Goal: Information Seeking & Learning: Compare options

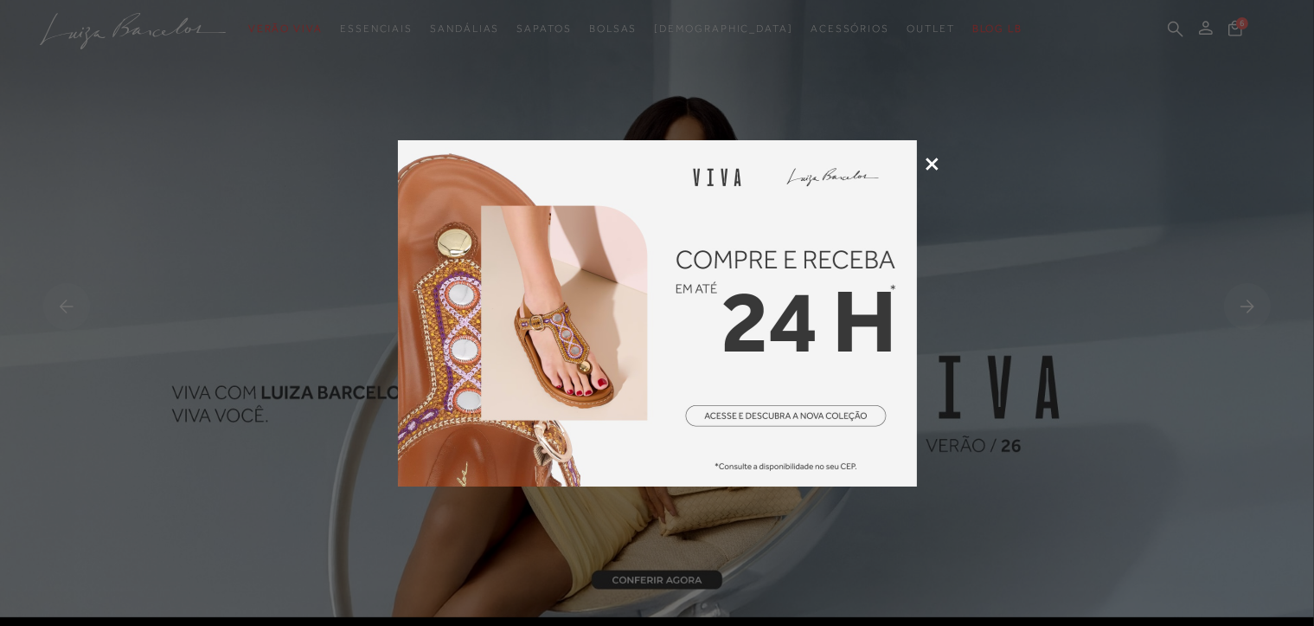
type input "[PERSON_NAME][EMAIL_ADDRESS][DOMAIN_NAME]"
click at [928, 165] on icon at bounding box center [932, 163] width 13 height 13
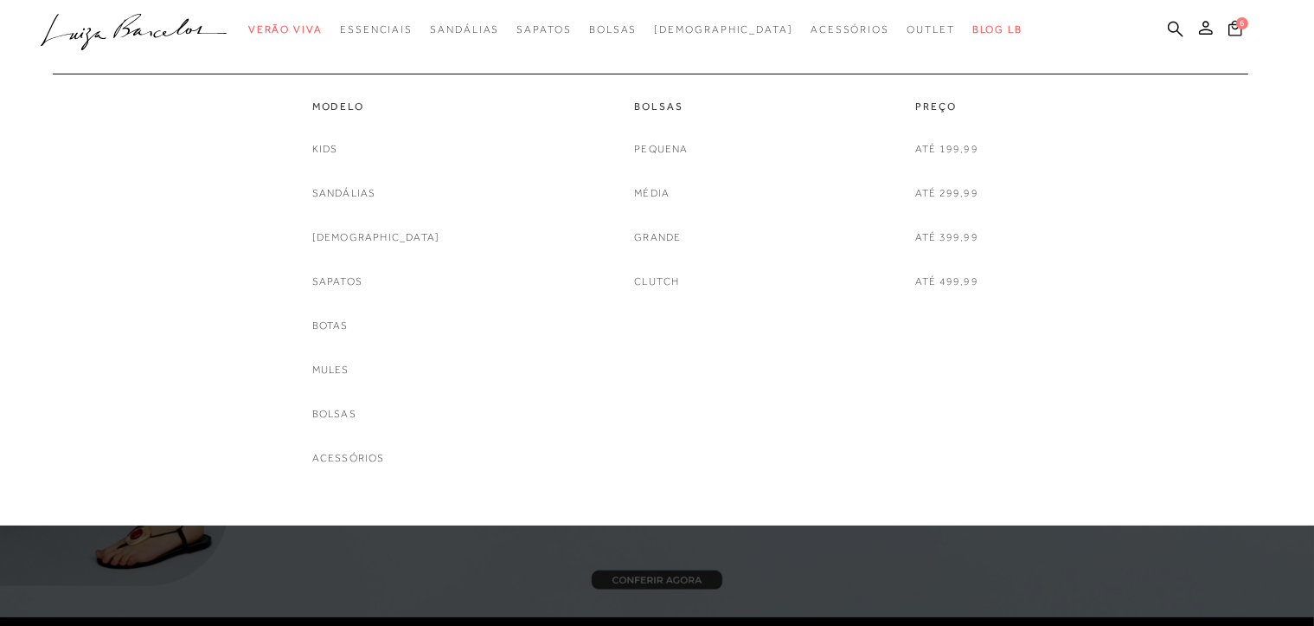
click at [926, 160] on div "Até 199,99 Até 299,99 Até 399,99 Até 499,99" at bounding box center [946, 215] width 63 height 151
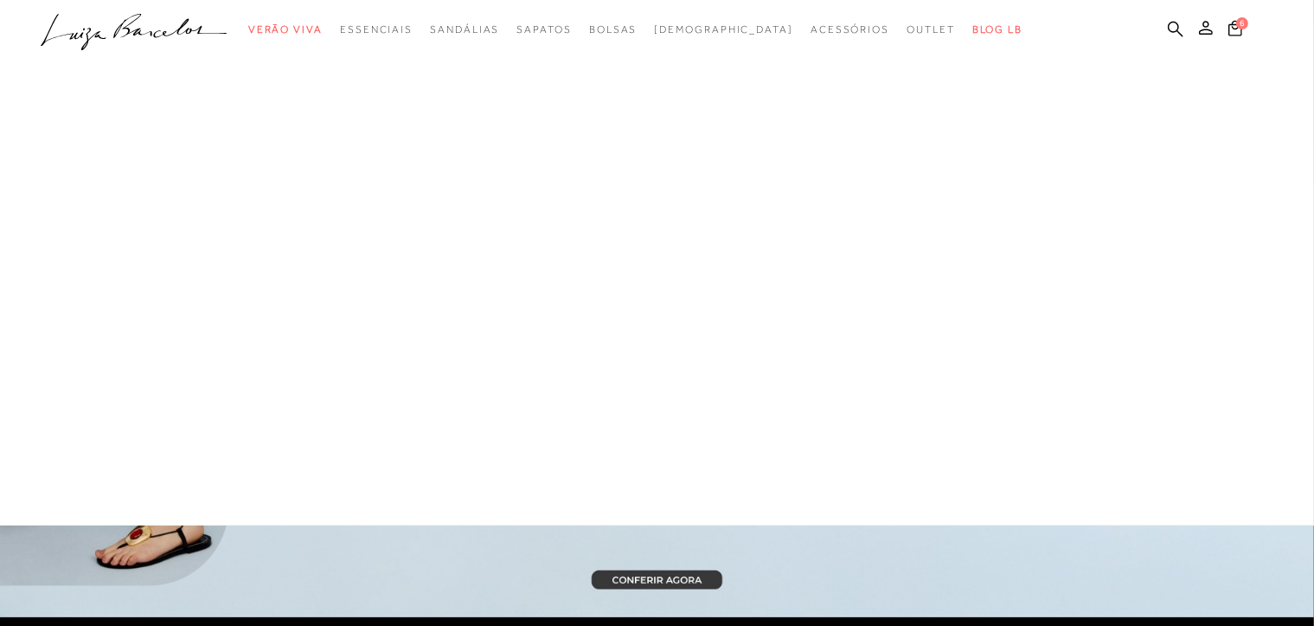
click at [926, 148] on div at bounding box center [657, 262] width 1314 height 525
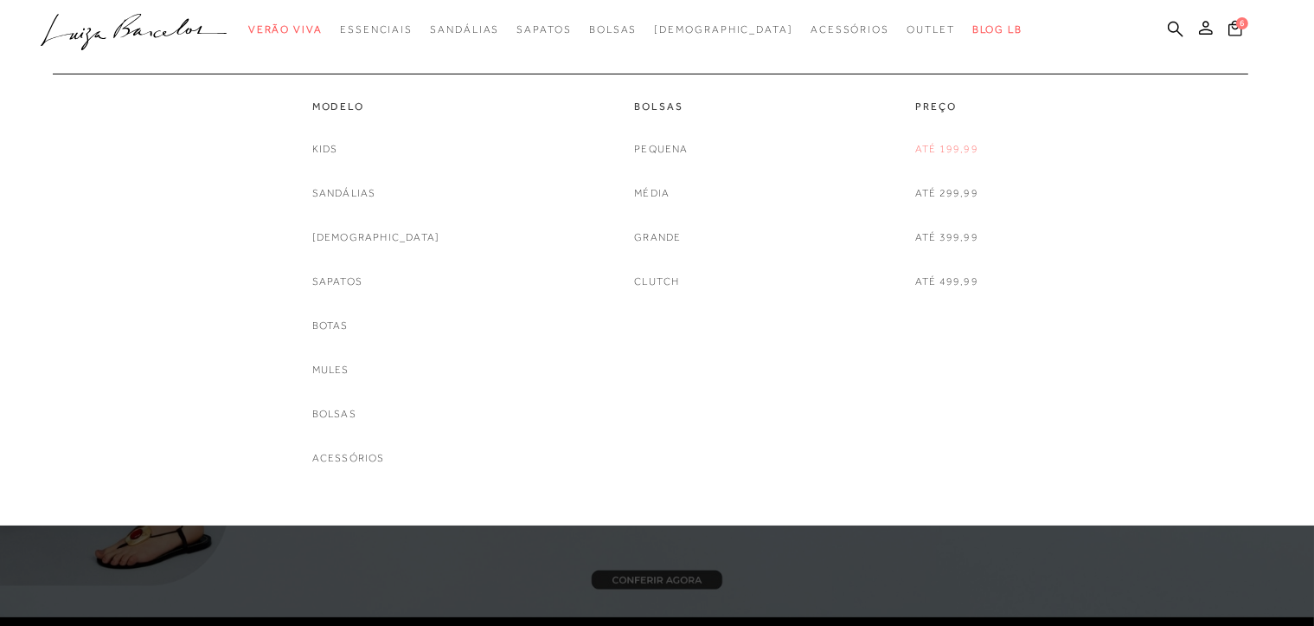
click at [967, 141] on link "Até 199,99" at bounding box center [946, 149] width 63 height 18
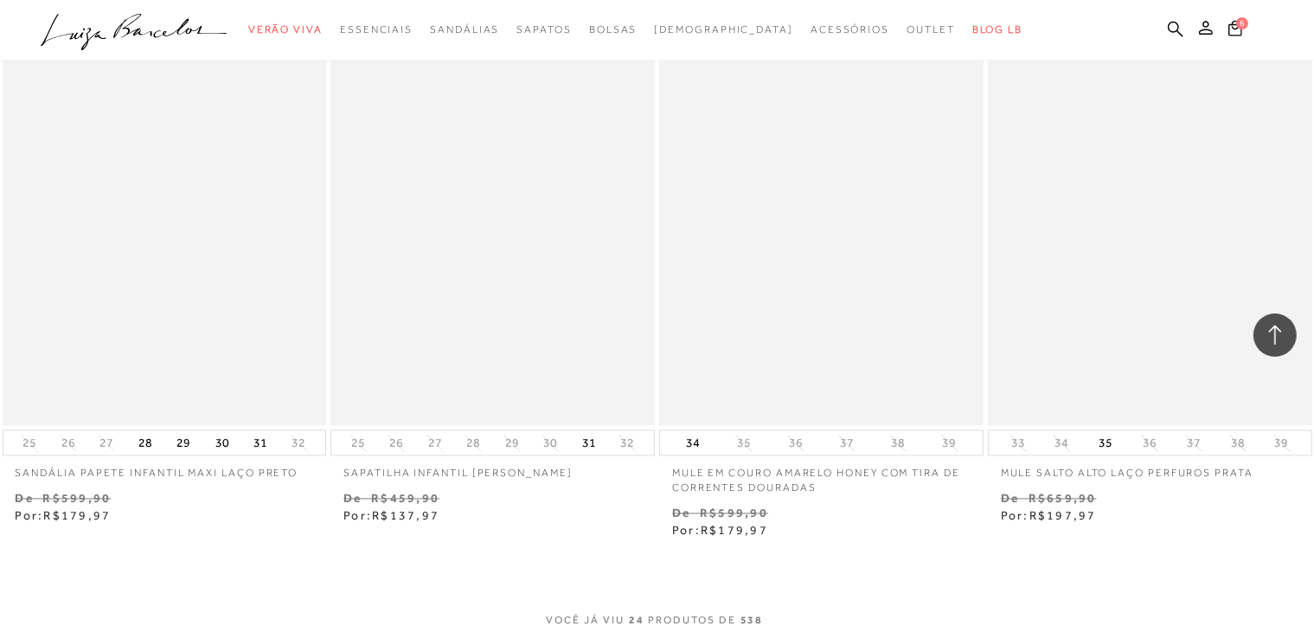
scroll to position [3375, 0]
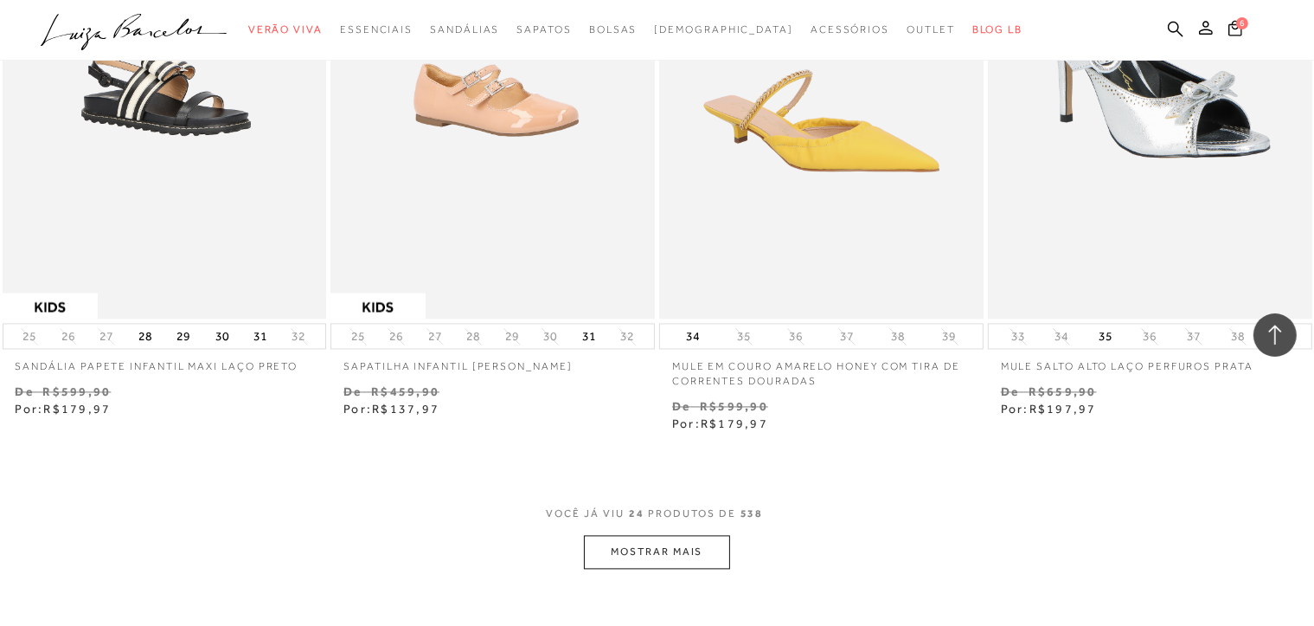
click at [651, 556] on button "MOSTRAR MAIS" at bounding box center [656, 552] width 145 height 34
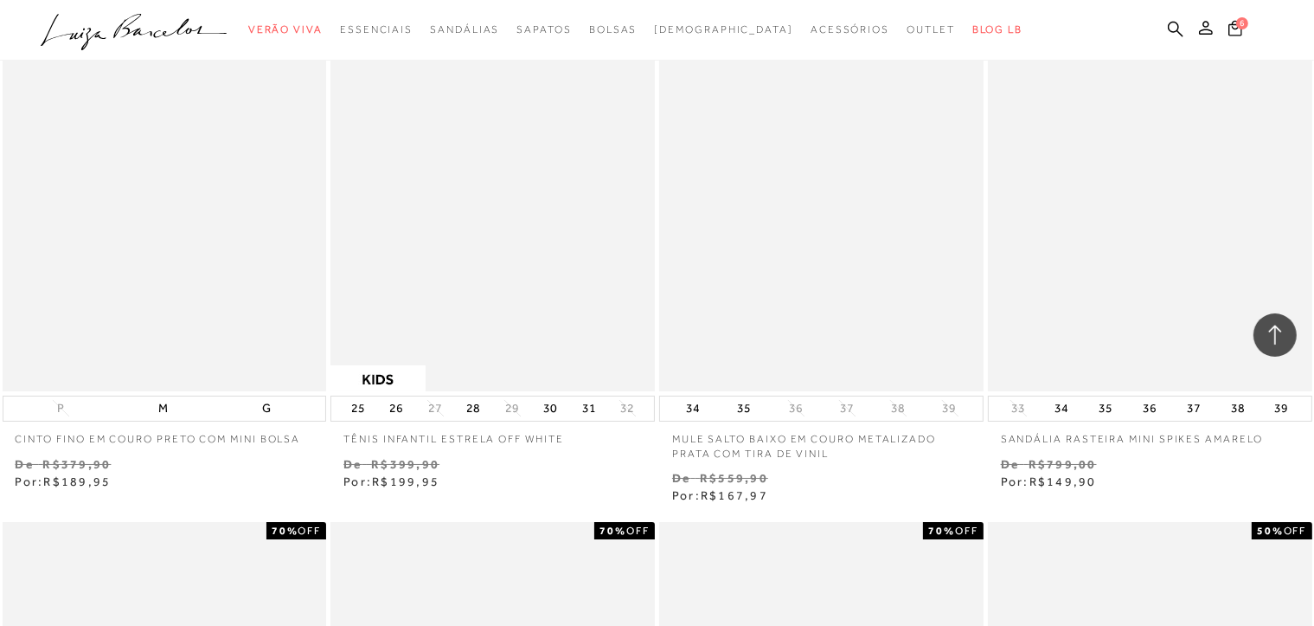
scroll to position [6421, 0]
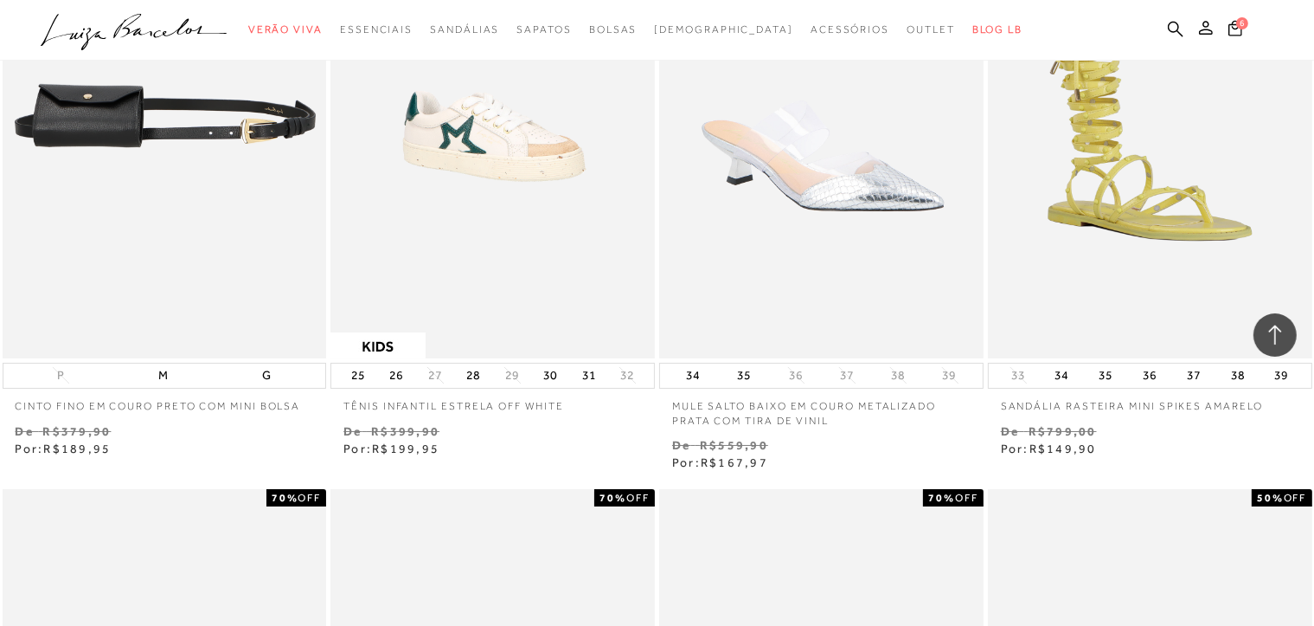
click at [97, 118] on img at bounding box center [165, 115] width 323 height 486
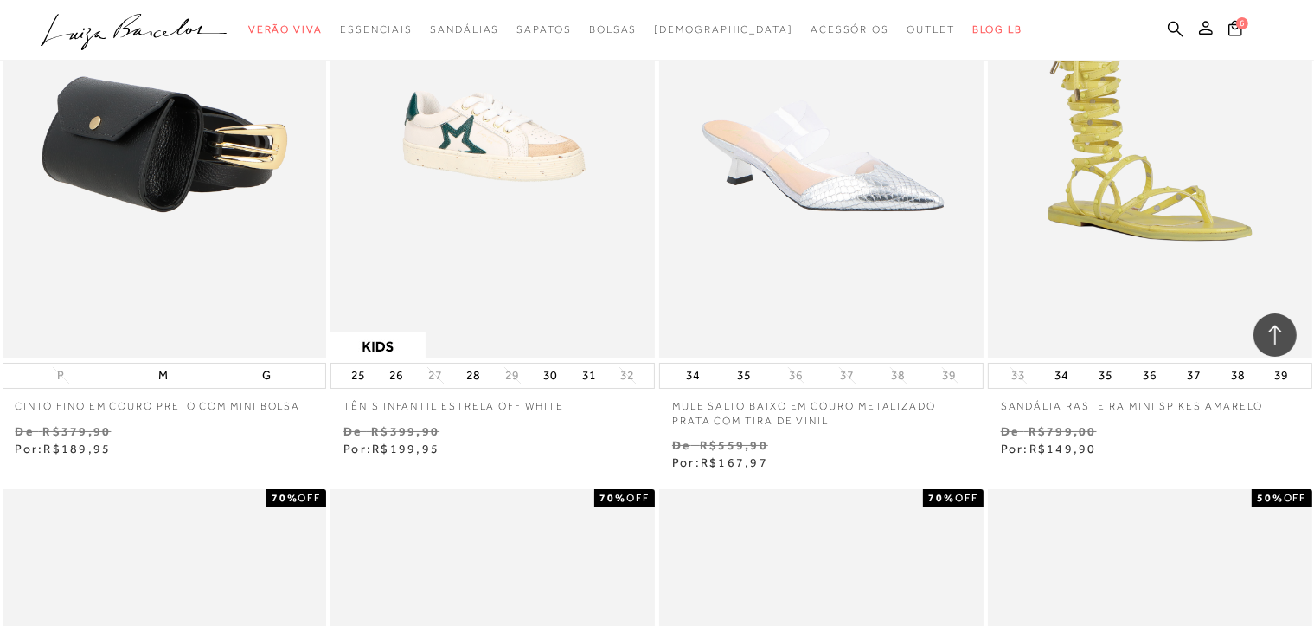
scroll to position [98, 0]
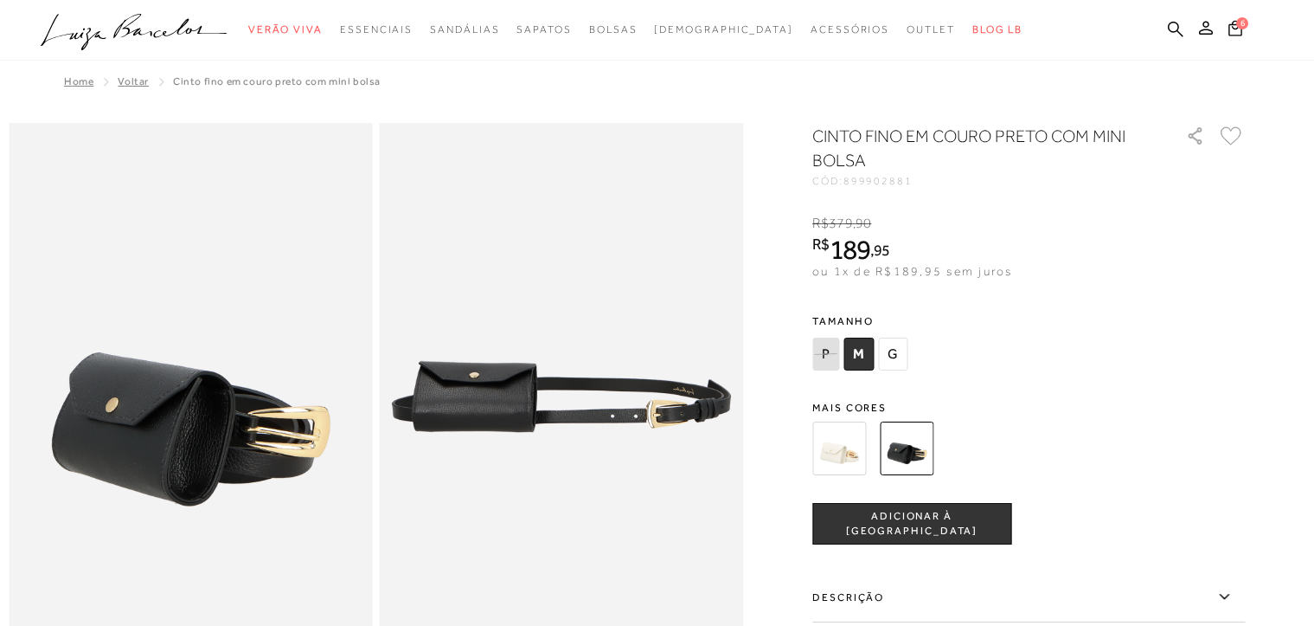
type input "[PERSON_NAME][EMAIL_ADDRESS][DOMAIN_NAME]"
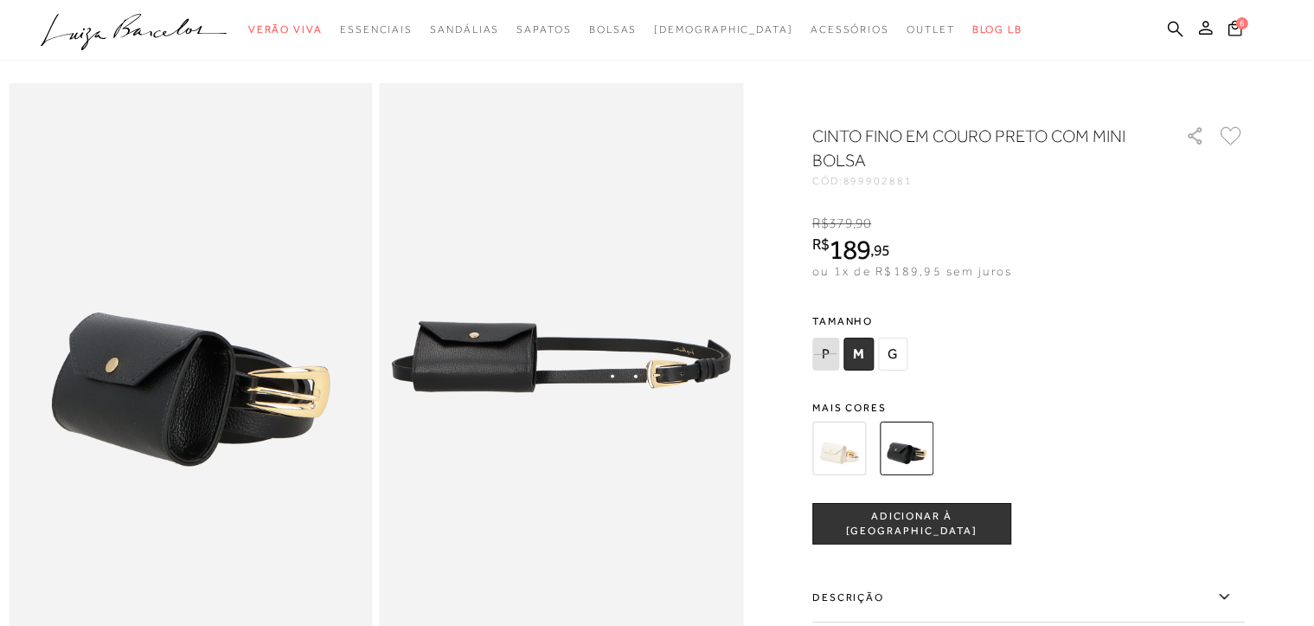
click at [856, 452] on img at bounding box center [839, 448] width 54 height 54
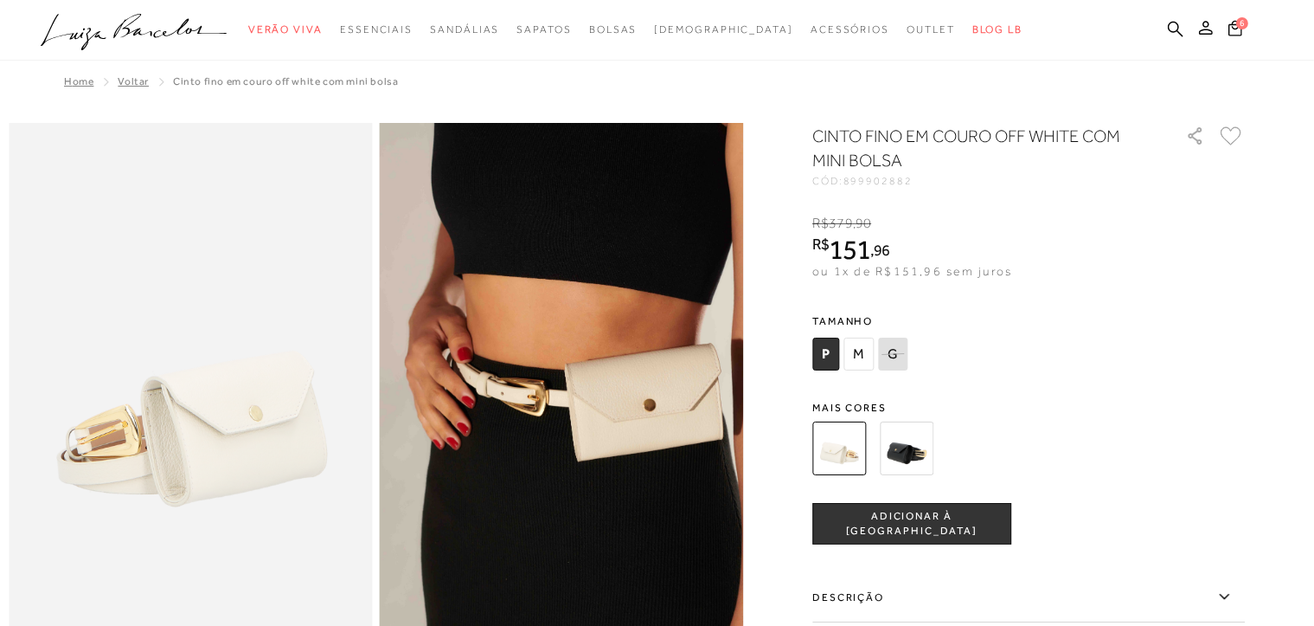
click at [927, 447] on img at bounding box center [907, 448] width 54 height 54
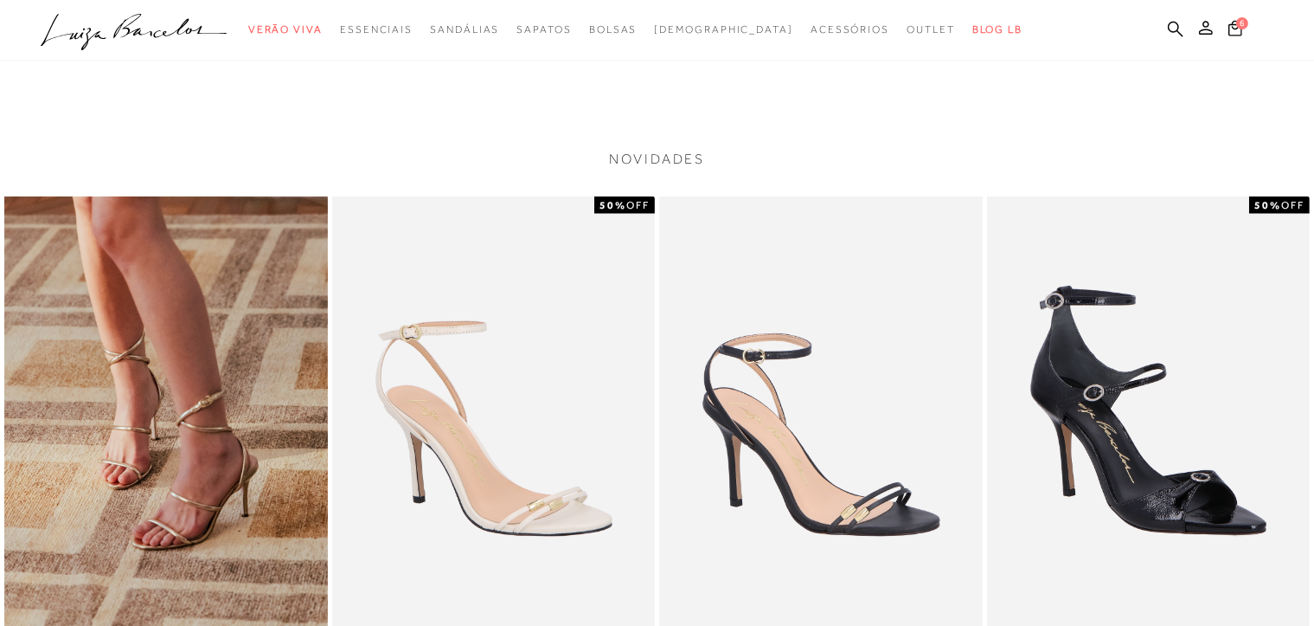
scroll to position [1904, 0]
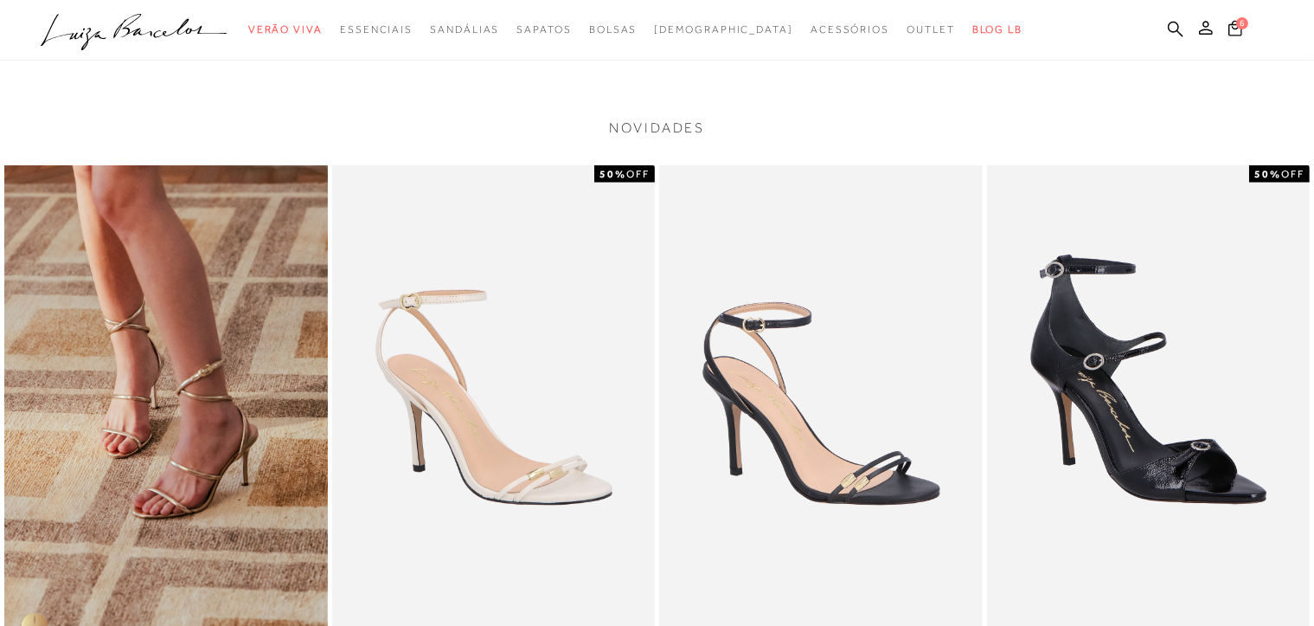
click at [232, 477] on img at bounding box center [166, 407] width 324 height 485
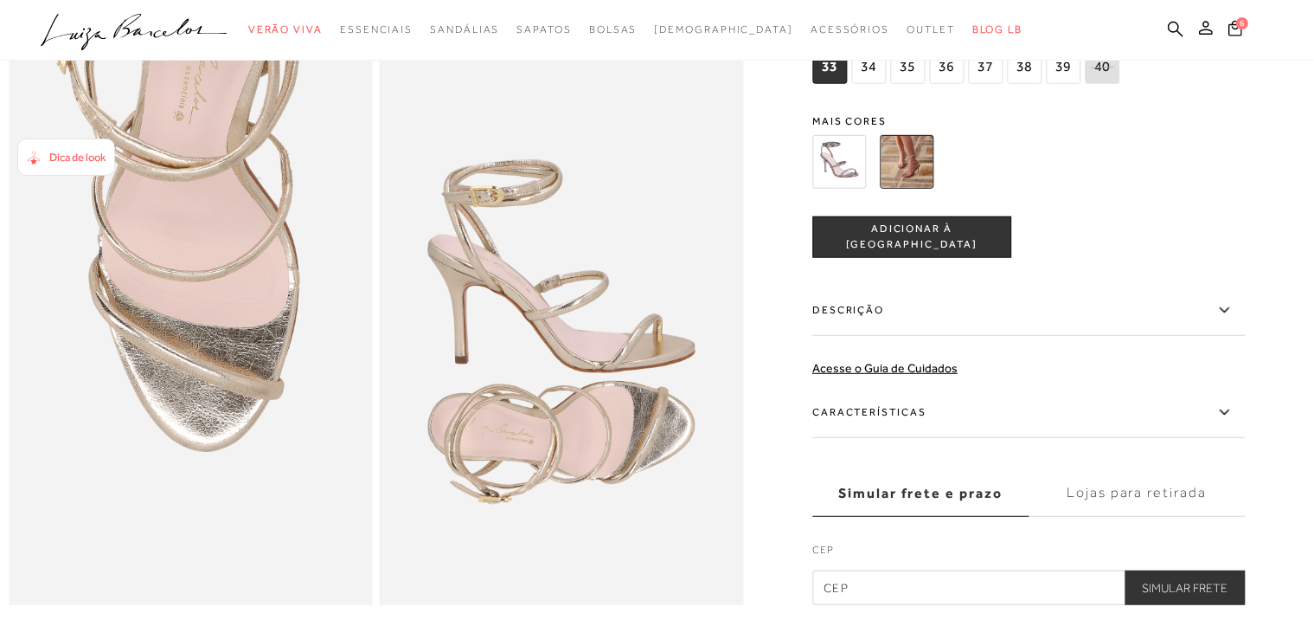
scroll to position [1050, 0]
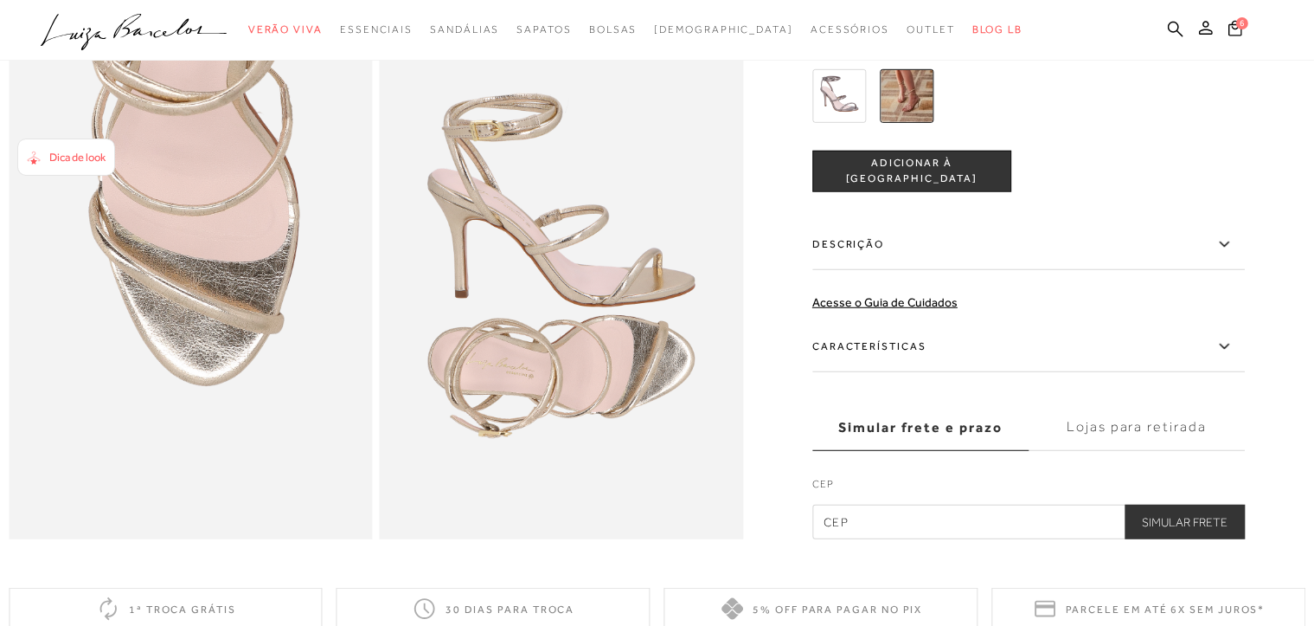
click at [1229, 247] on icon at bounding box center [1224, 243] width 10 height 5
click at [0, 0] on input "Descrição" at bounding box center [0, 0] width 0 height 0
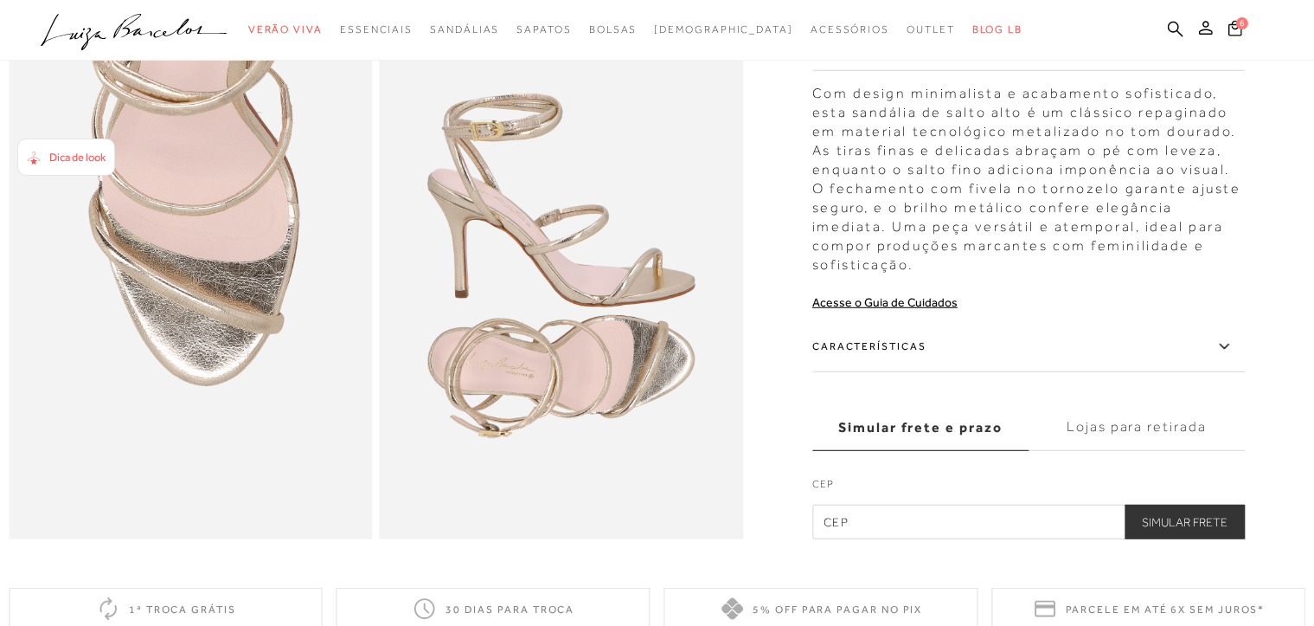
click at [1234, 357] on icon at bounding box center [1224, 347] width 21 height 22
click at [0, 0] on input "Características" at bounding box center [0, 0] width 0 height 0
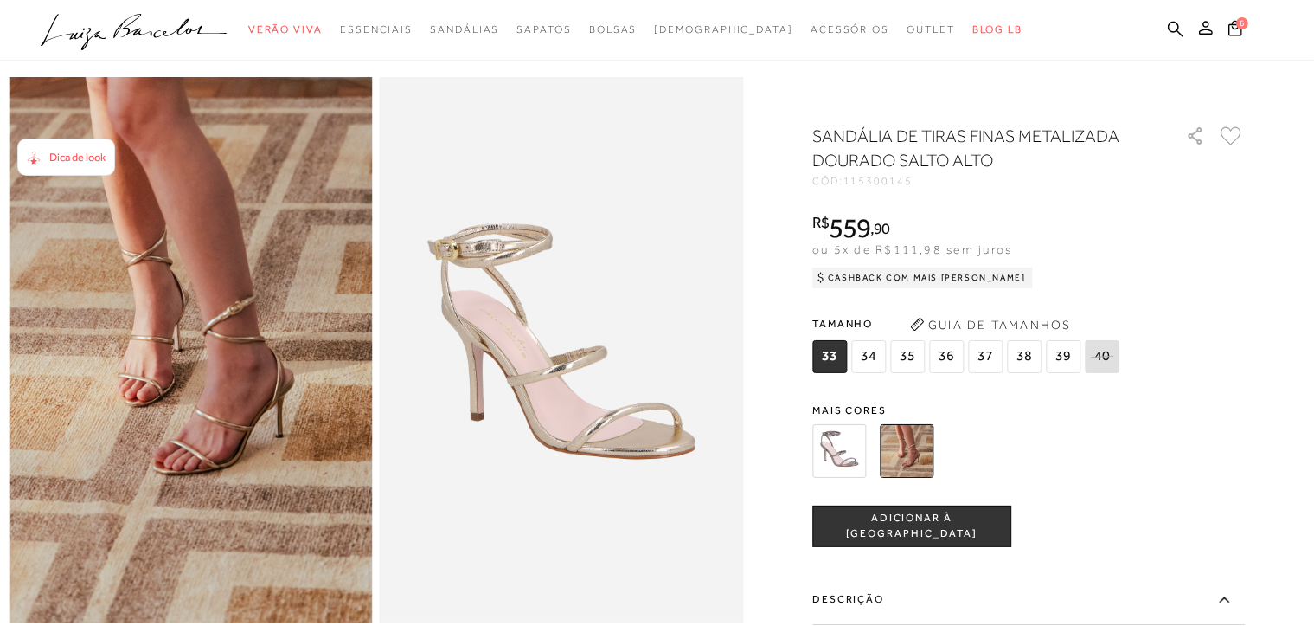
scroll to position [42, 0]
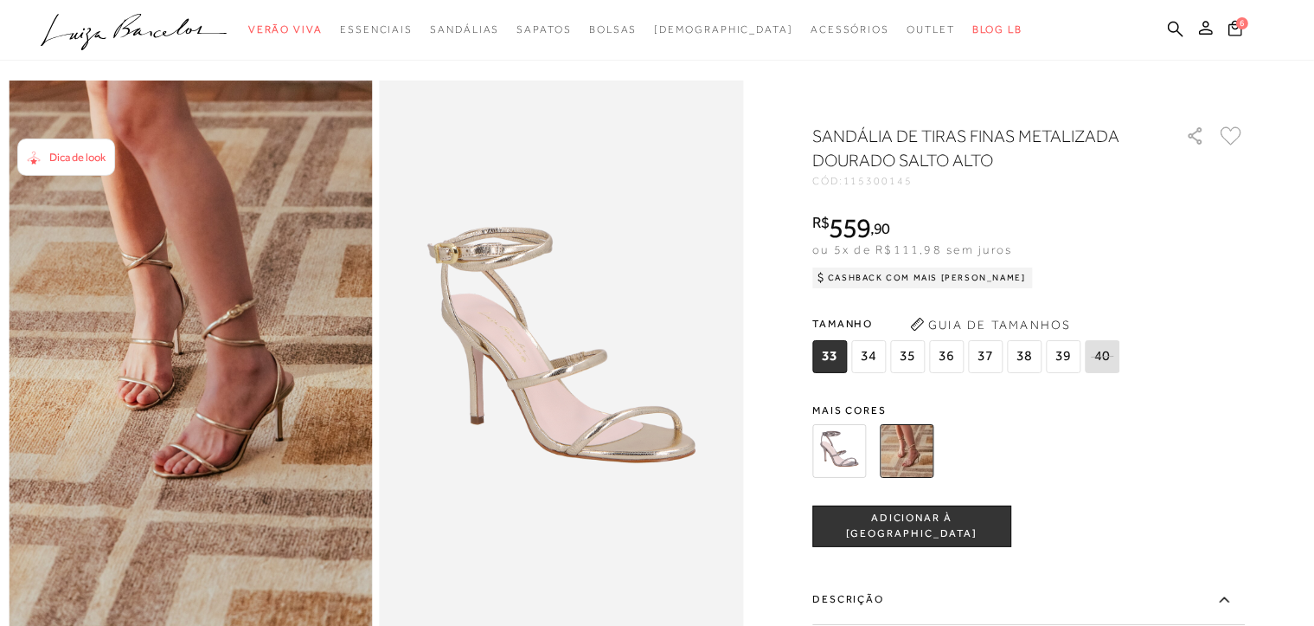
click at [849, 452] on img at bounding box center [839, 451] width 54 height 54
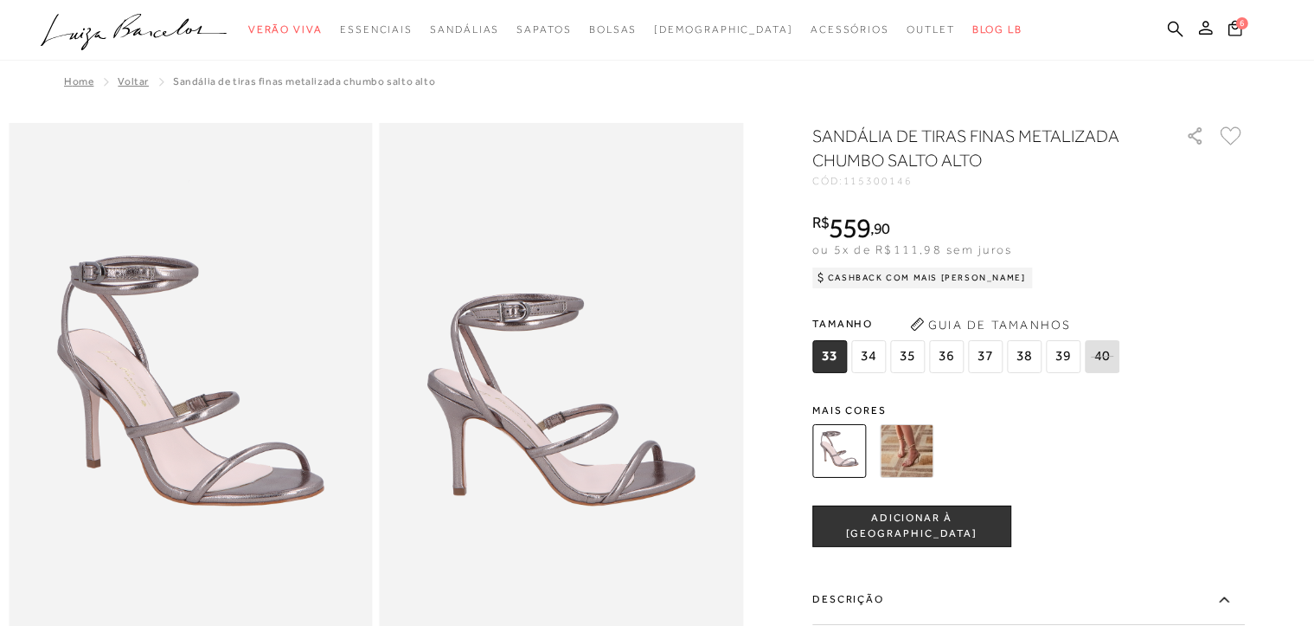
click at [931, 447] on img at bounding box center [907, 451] width 54 height 54
